Goal: Information Seeking & Learning: Learn about a topic

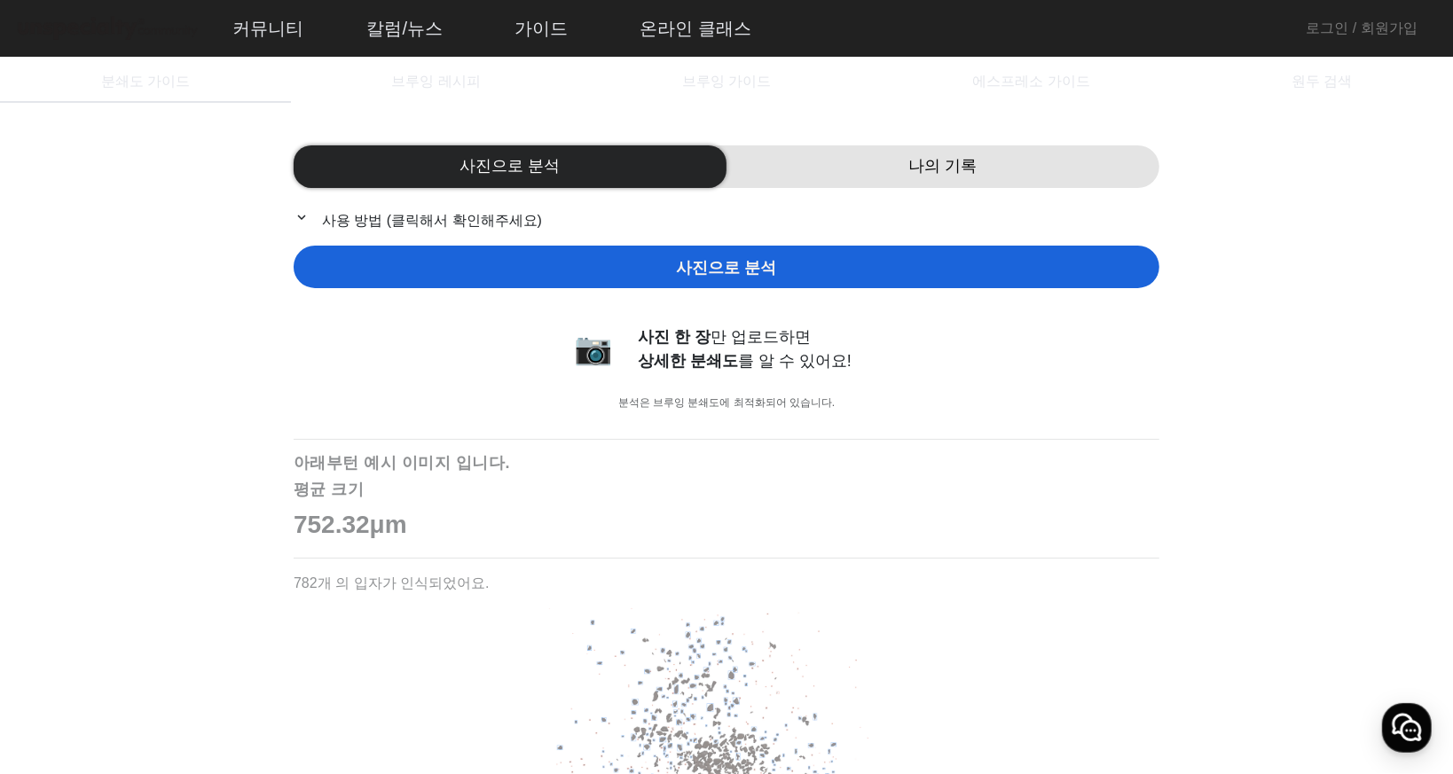
click at [731, 270] on span "사진으로 분석" at bounding box center [726, 268] width 100 height 24
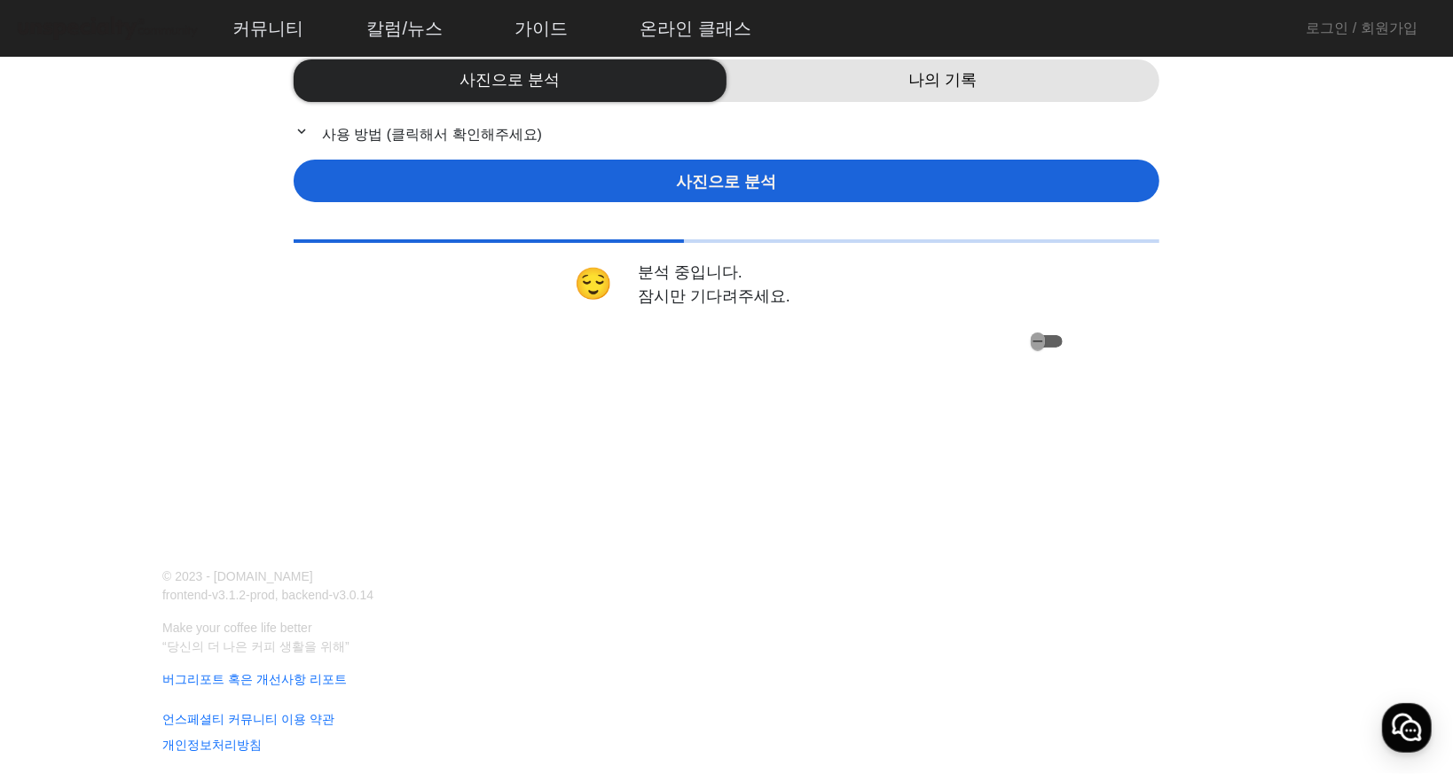
scroll to position [87, 0]
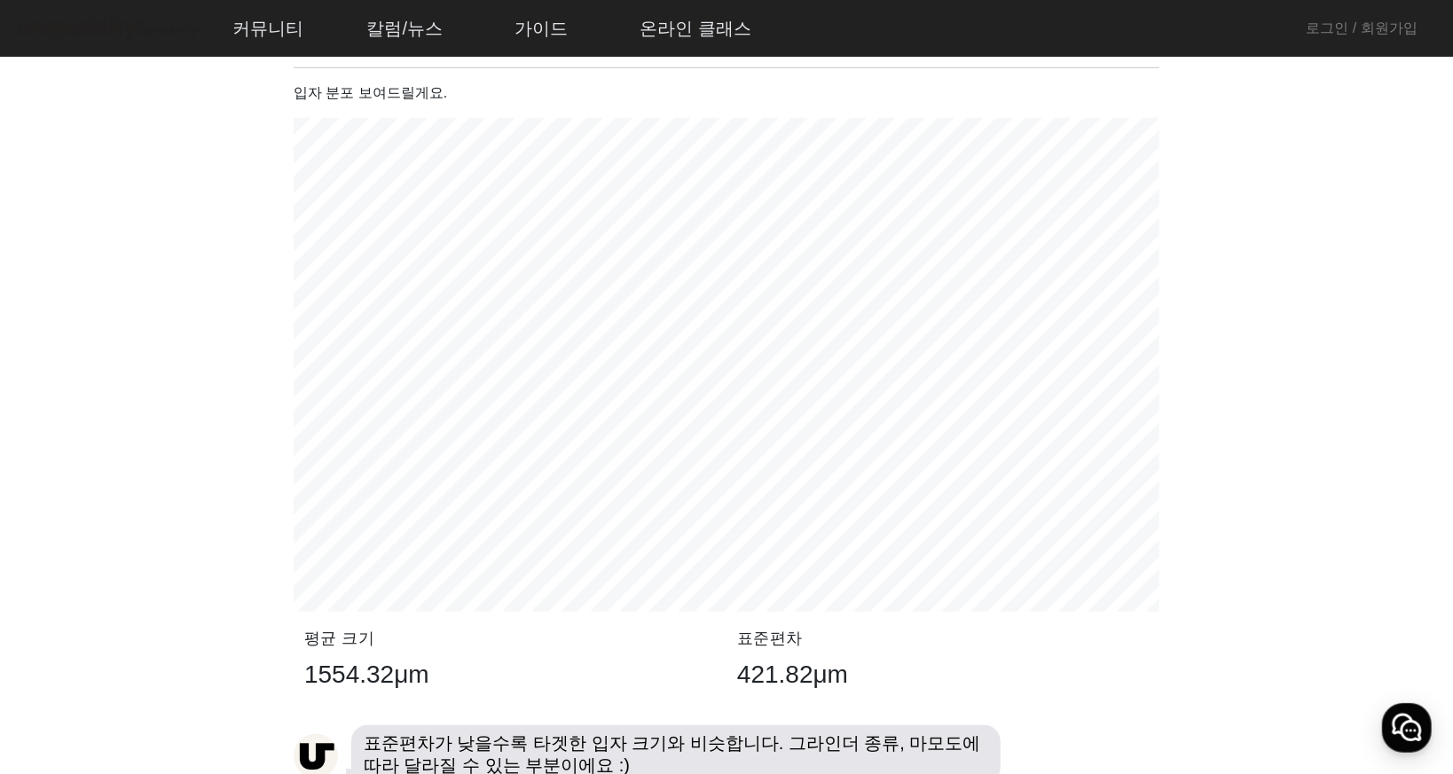
scroll to position [974, 0]
click at [1317, 434] on app-grind-compass "사진으로 분석 나의 기록 expand_more 사용 방법 (클릭해서 확인해주세요) 사진으로 분석 🎉 분석이 완료 되었어요! 평균 크기 1554…" at bounding box center [726, 705] width 1410 height 3110
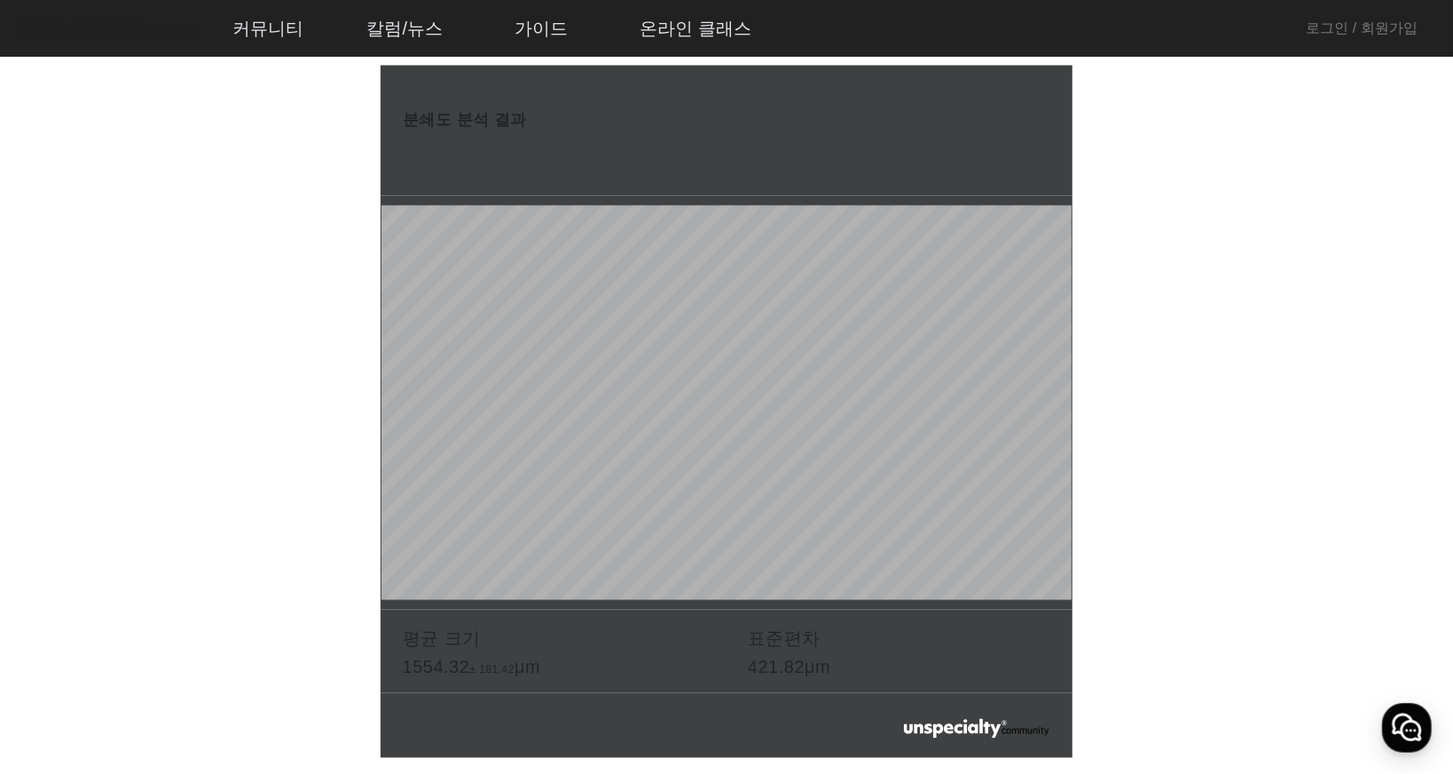
scroll to position [2304, 0]
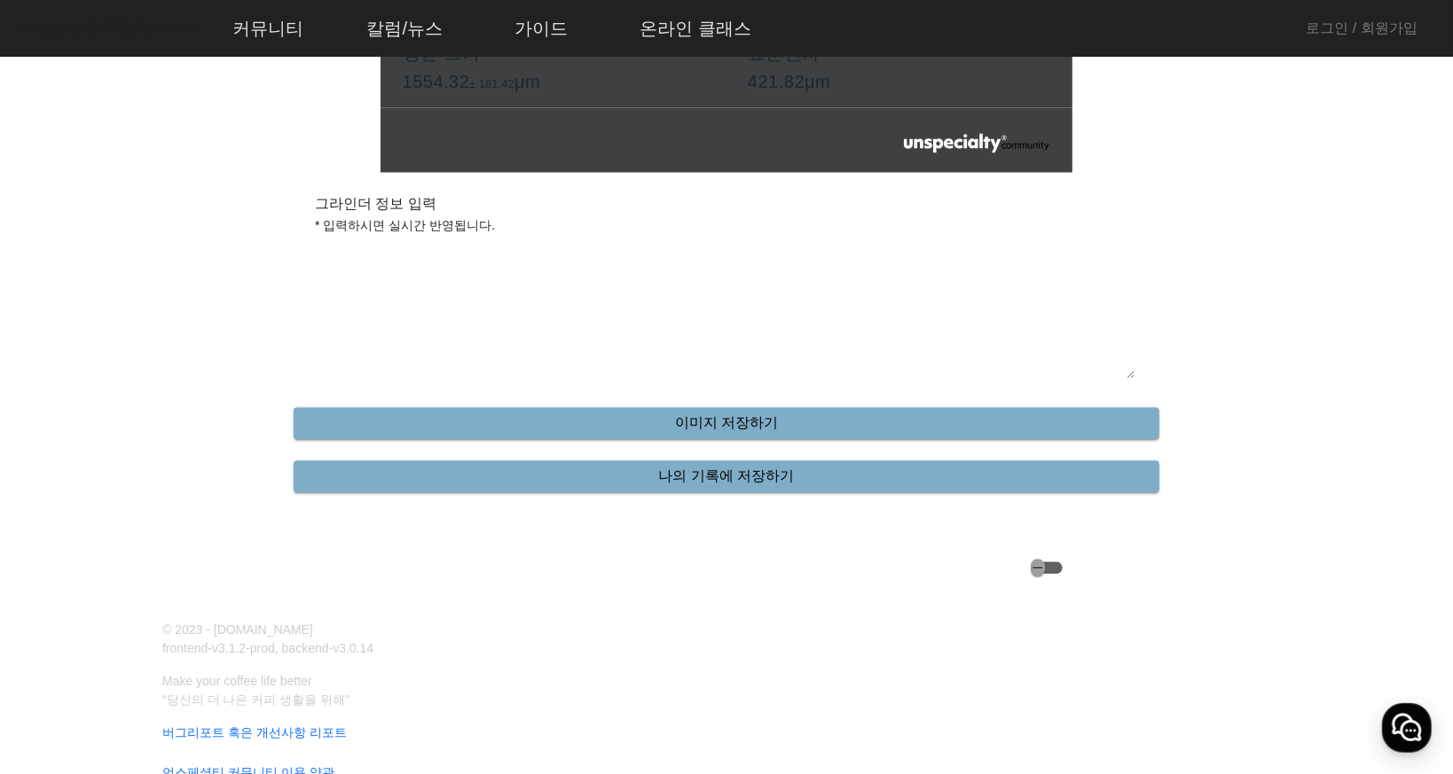
scroll to position [2659, 0]
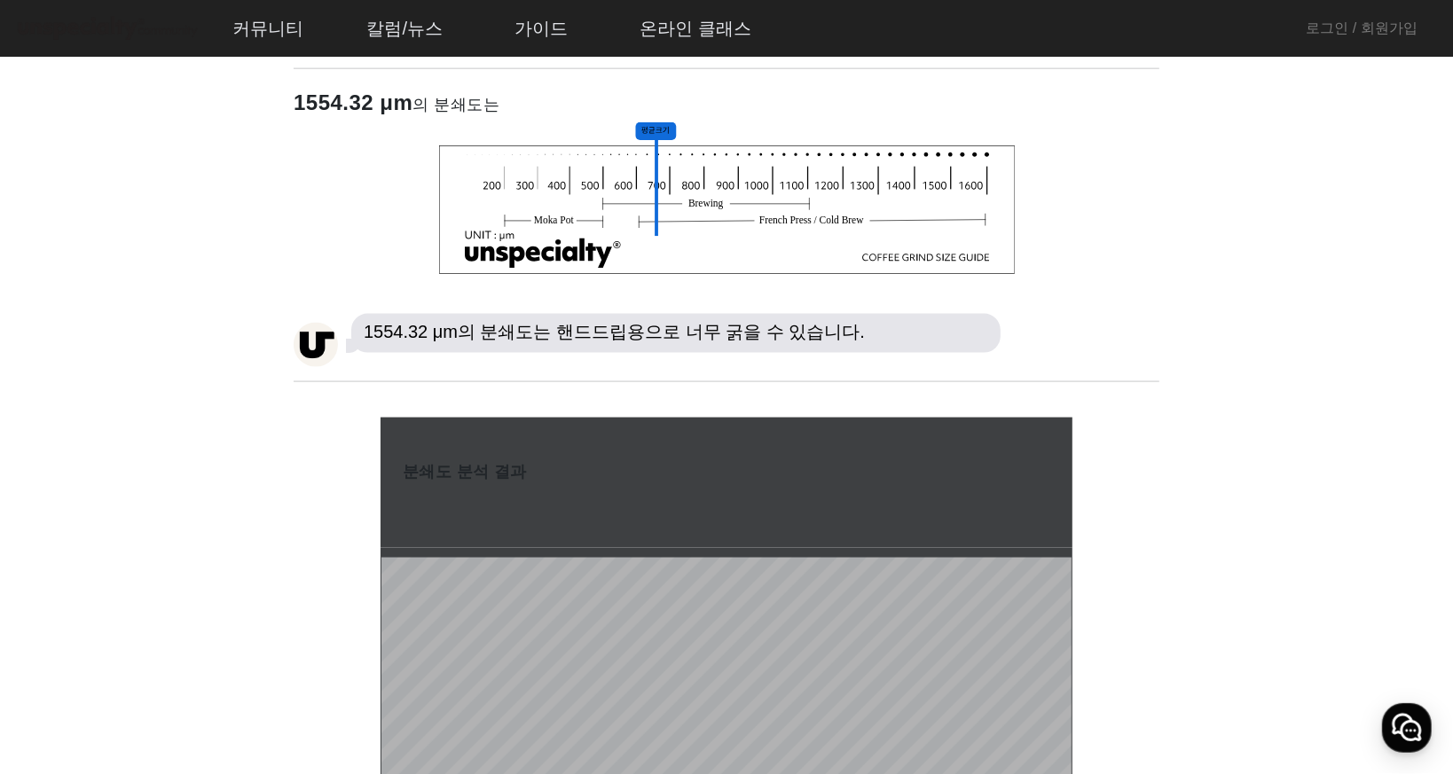
scroll to position [1683, 0]
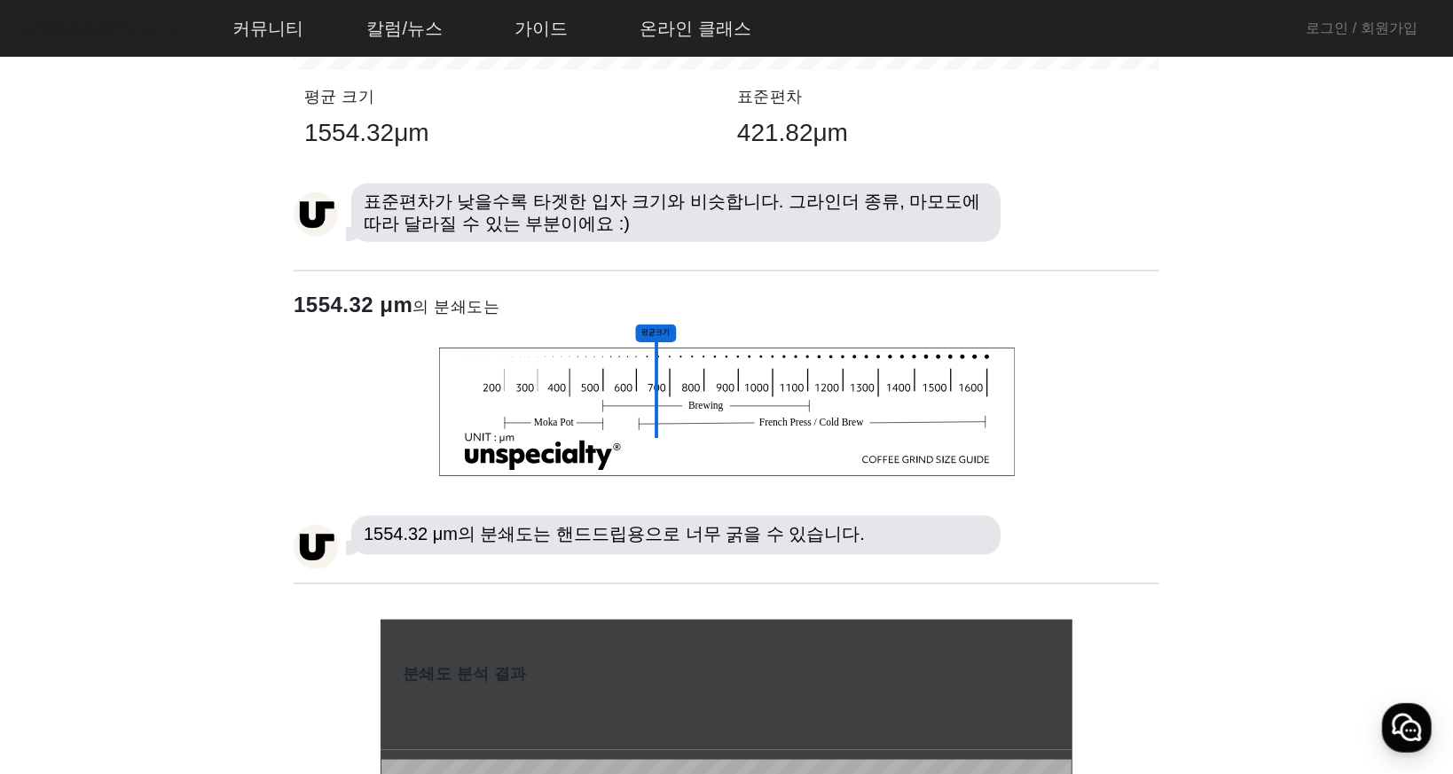
scroll to position [1506, 0]
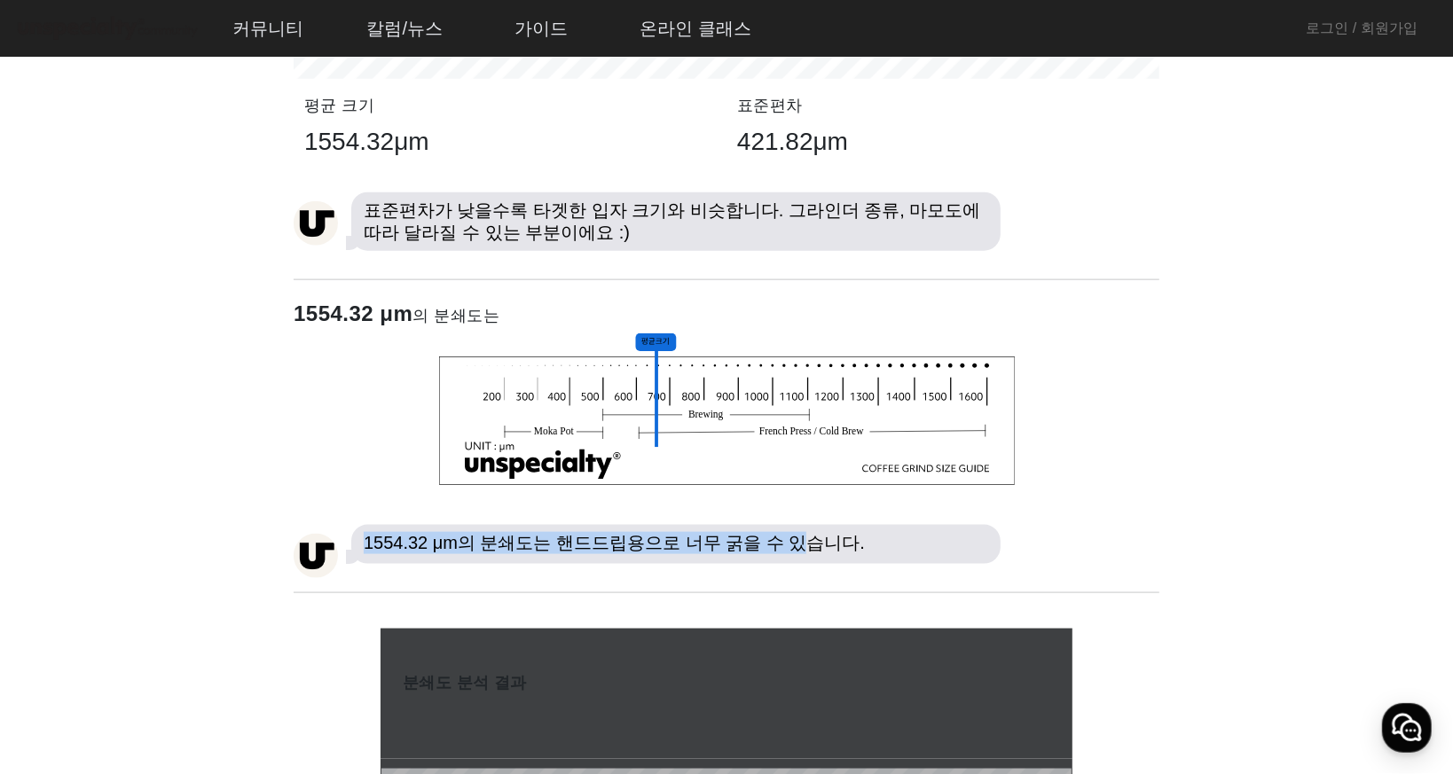
drag, startPoint x: 359, startPoint y: 538, endPoint x: 979, endPoint y: 559, distance: 620.3
click at [866, 559] on p "1554.32 μm의 분쇄도는 핸드드립용으로 너무 굵을 수 있습니다." at bounding box center [675, 544] width 649 height 39
click at [1205, 529] on app-grind-compass "사진으로 분석 나의 기록 expand_more 사용 방법 (클릭해서 확인해주세요) 사진으로 분석 🎉 분석이 완료 되었어요! 평균 크기 1554…" at bounding box center [726, 173] width 1410 height 3110
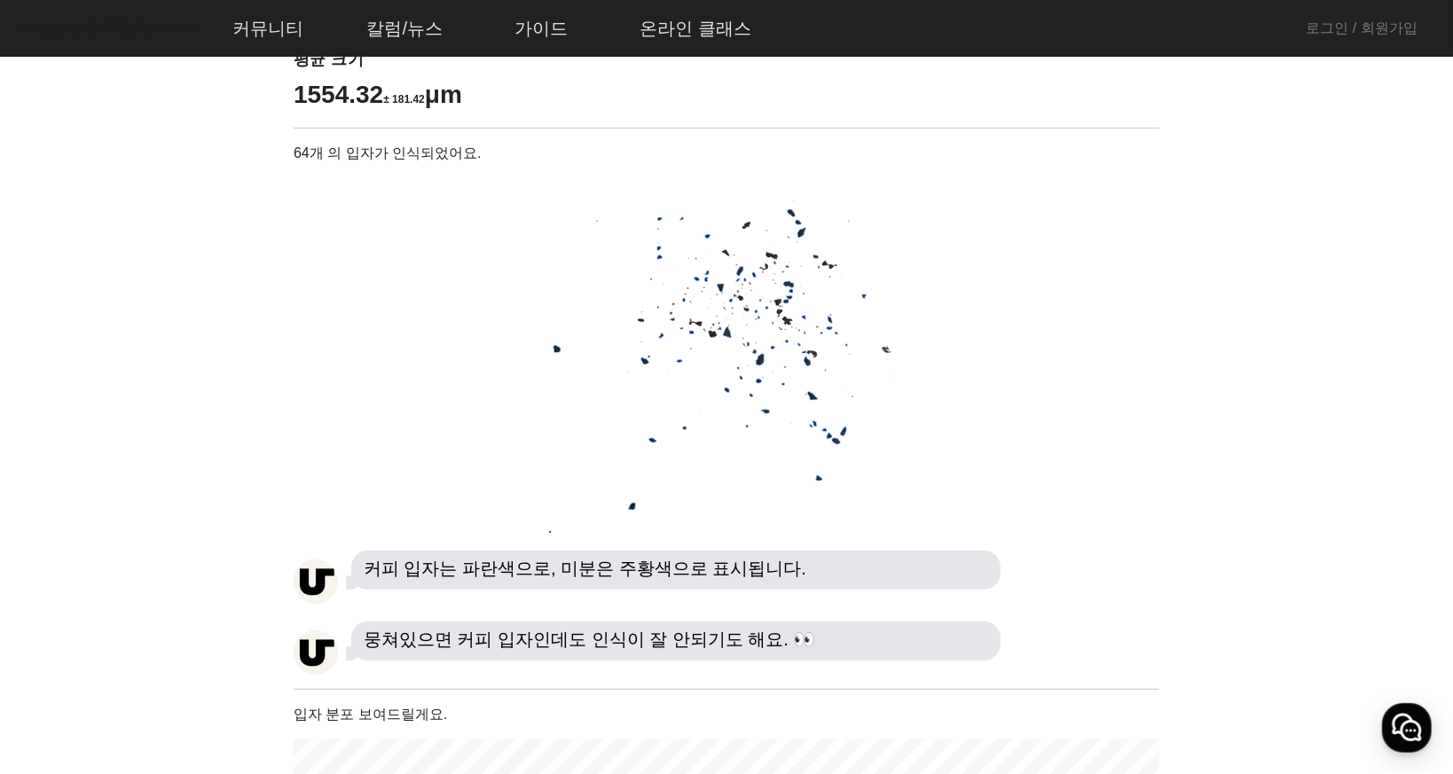
scroll to position [353, 0]
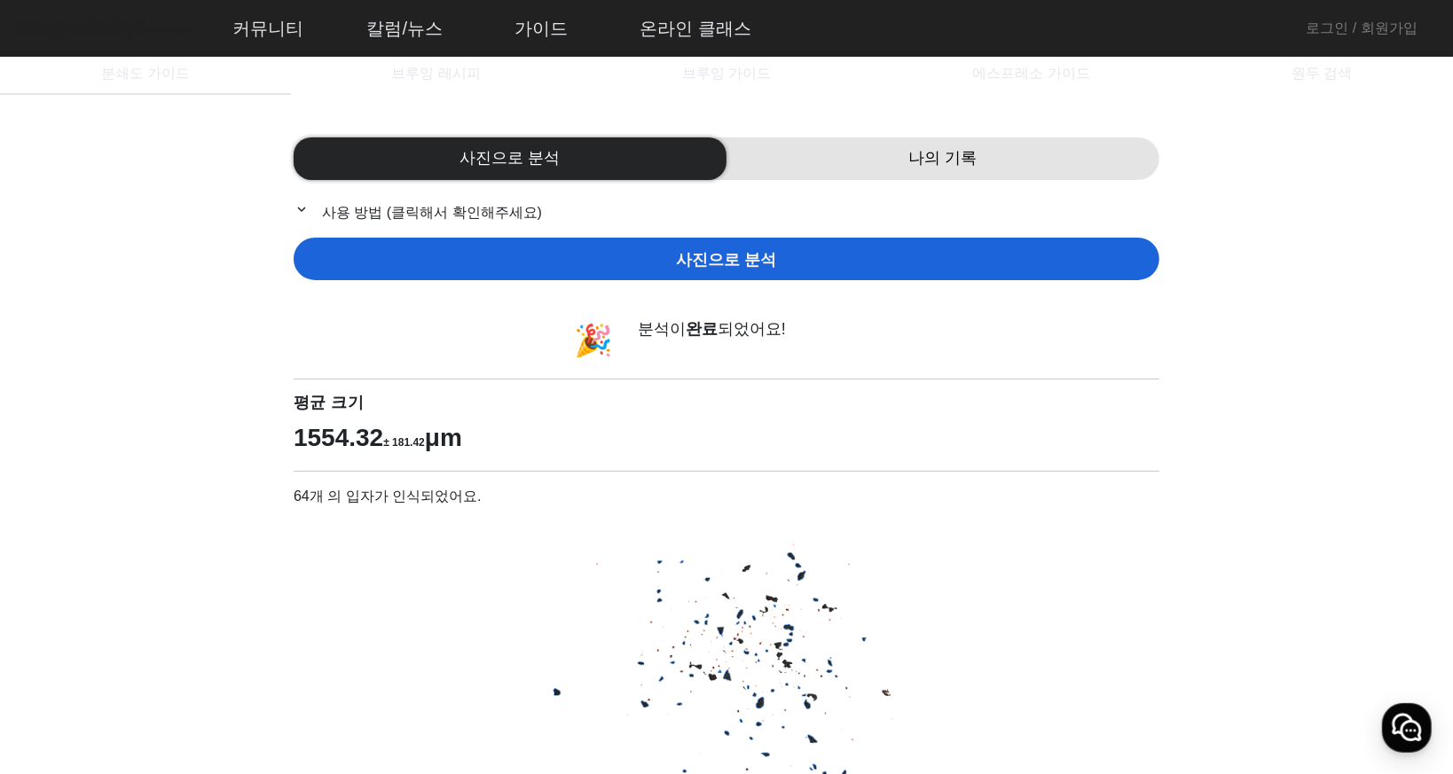
scroll to position [0, 0]
